Goal: Information Seeking & Learning: Learn about a topic

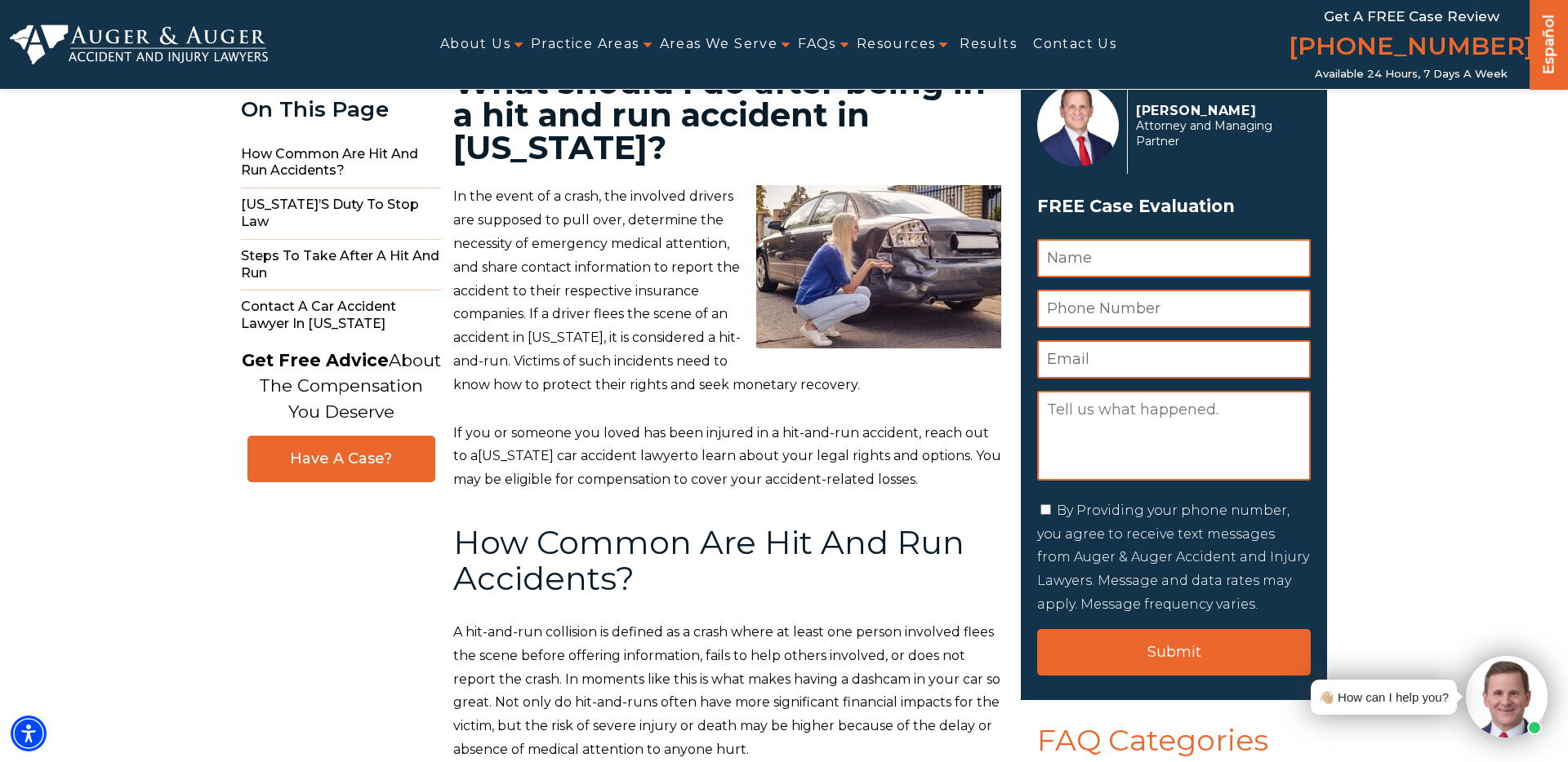
scroll to position [83, 0]
